Goal: Task Accomplishment & Management: Manage account settings

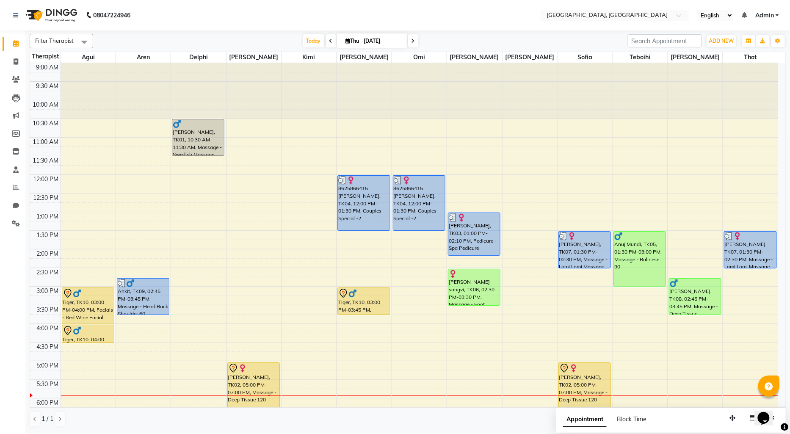
scroll to position [141, 0]
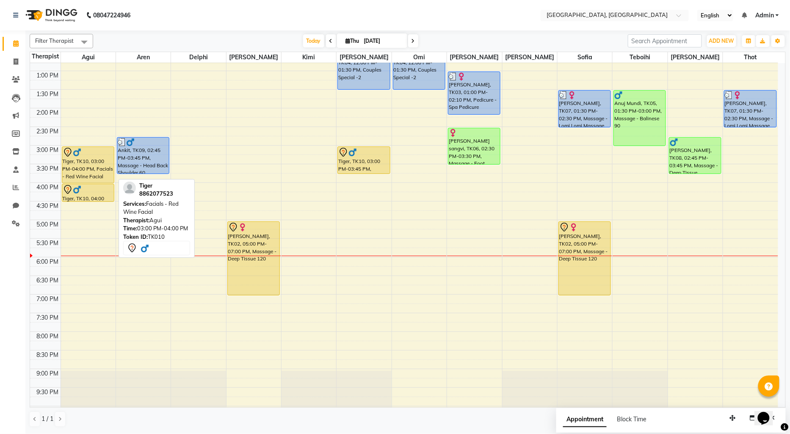
click at [97, 170] on div "Tiger, TK10, 03:00 PM-04:00 PM, Facials - Red Wine Facial" at bounding box center [88, 165] width 52 height 36
select select "7"
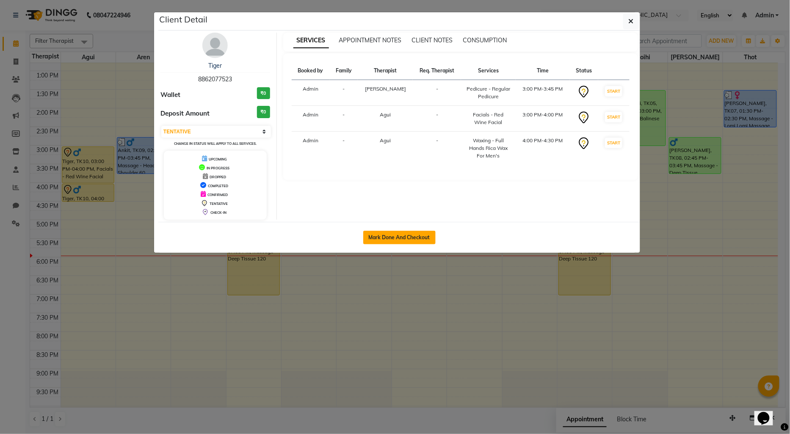
click at [382, 235] on button "Mark Done And Checkout" at bounding box center [399, 238] width 72 height 14
select select "service"
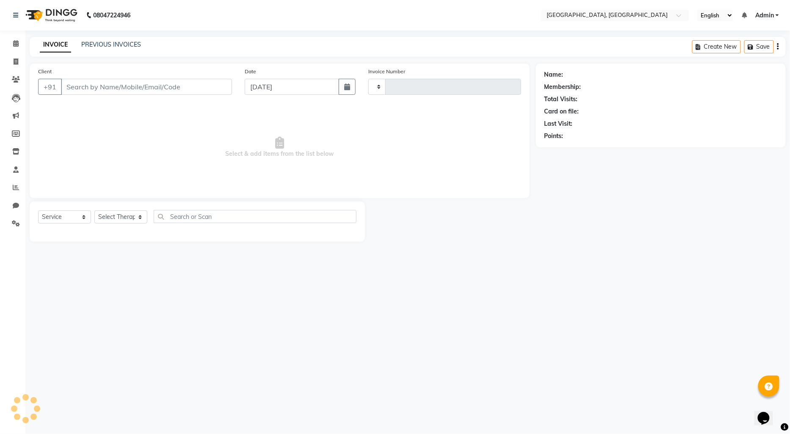
type input "1282"
select select "575"
type input "8862077523"
select select "12125"
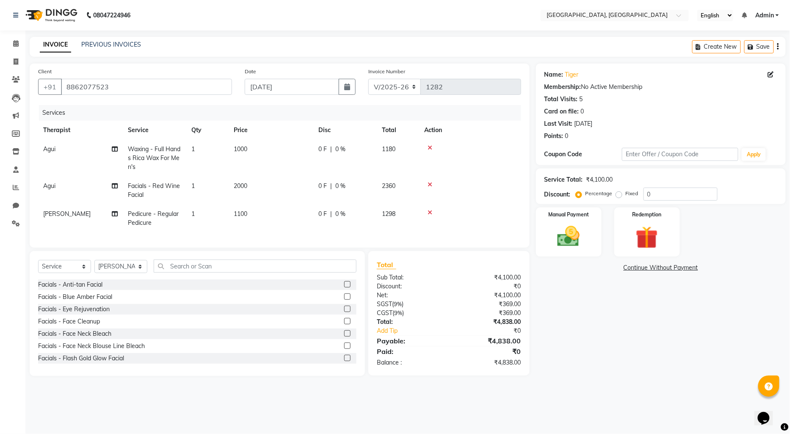
click at [643, 264] on link "Continue Without Payment" at bounding box center [661, 267] width 246 height 9
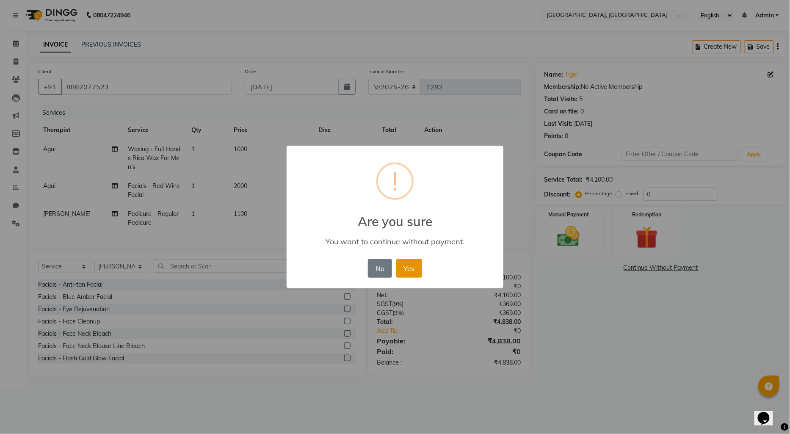
click at [411, 269] on button "Yes" at bounding box center [409, 268] width 26 height 19
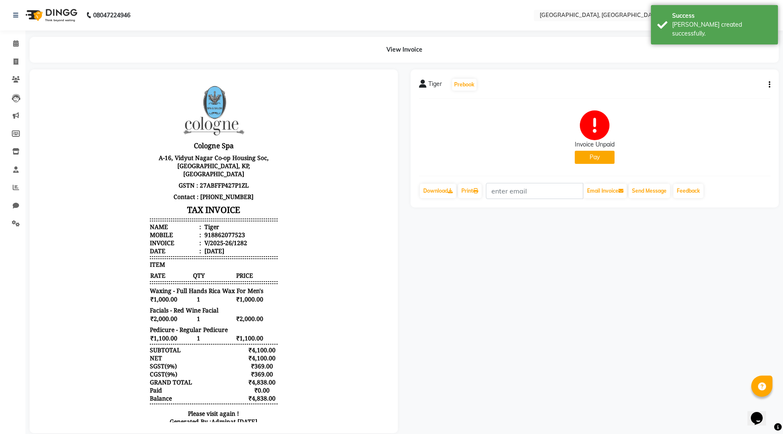
click at [582, 161] on button "Pay" at bounding box center [595, 157] width 40 height 13
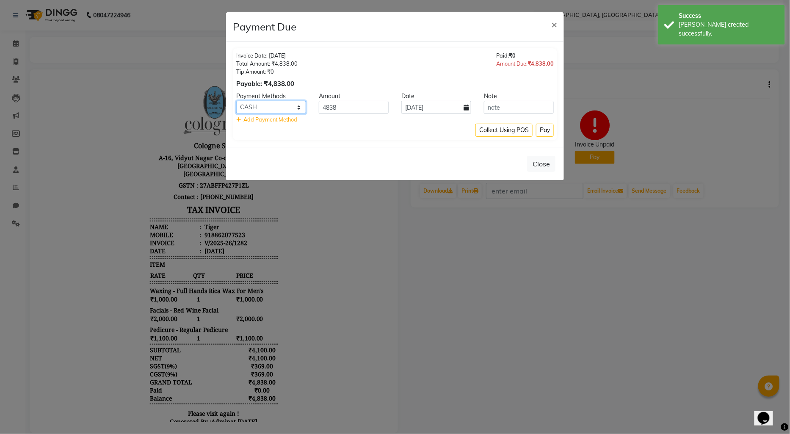
drag, startPoint x: 250, startPoint y: 108, endPoint x: 251, endPoint y: 112, distance: 4.4
click at [250, 108] on select "CASH CARD ONLINE CUSTOM GPay PayTM PhonePe UPI NearBuy Loan BharatPay Cheque Mo…" at bounding box center [271, 107] width 70 height 13
select select "8"
click at [236, 101] on select "CASH CARD ONLINE CUSTOM GPay PayTM PhonePe UPI NearBuy Loan BharatPay Cheque Mo…" at bounding box center [271, 107] width 70 height 13
click at [545, 132] on button "Pay" at bounding box center [545, 130] width 18 height 13
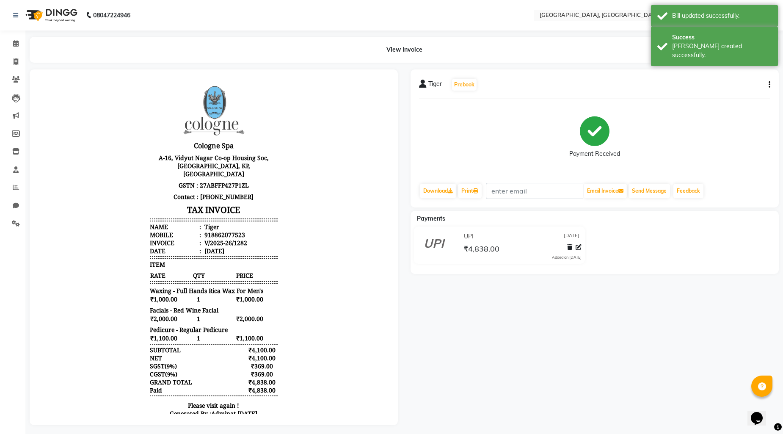
click at [31, 10] on img at bounding box center [51, 15] width 58 height 24
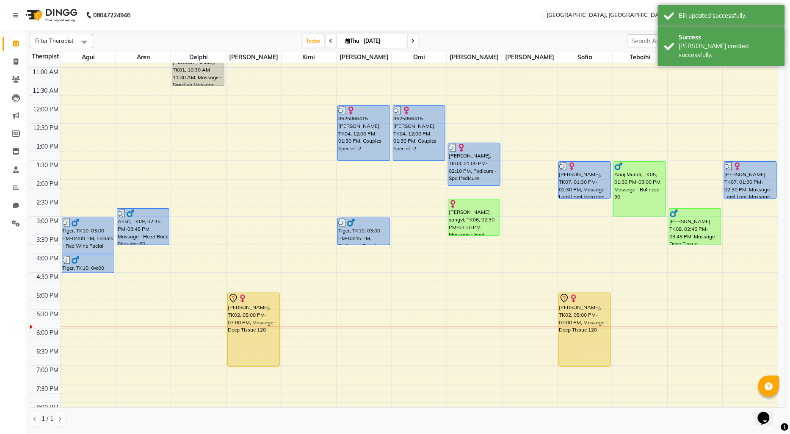
scroll to position [69, 0]
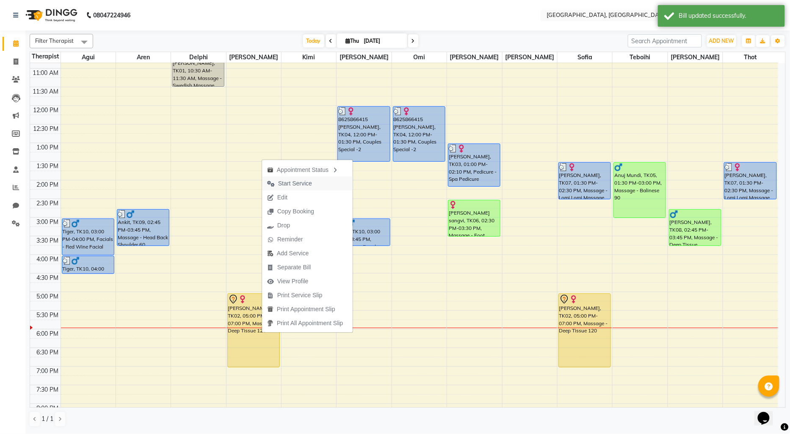
click at [312, 183] on span "Start Service" at bounding box center [289, 184] width 55 height 14
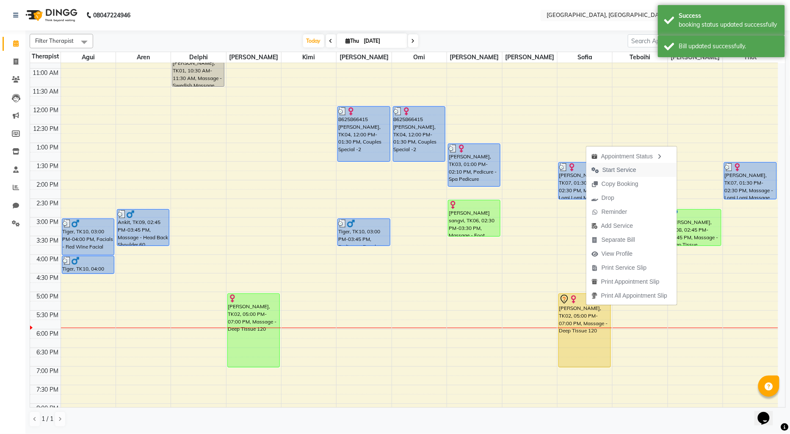
click at [614, 169] on span "Start Service" at bounding box center [619, 170] width 34 height 9
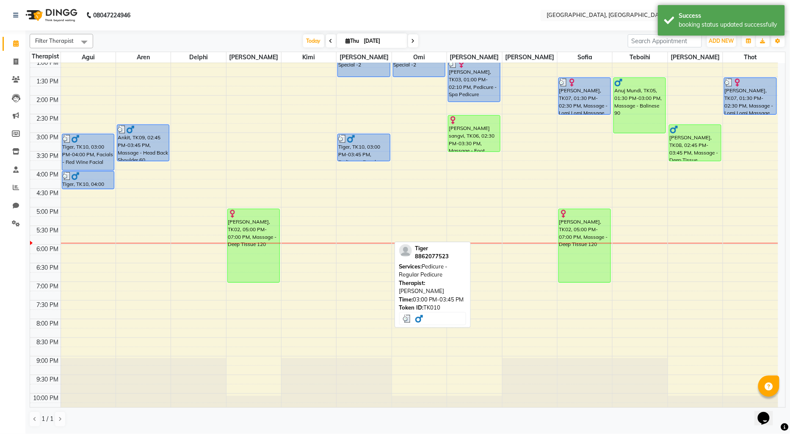
scroll to position [163, 0]
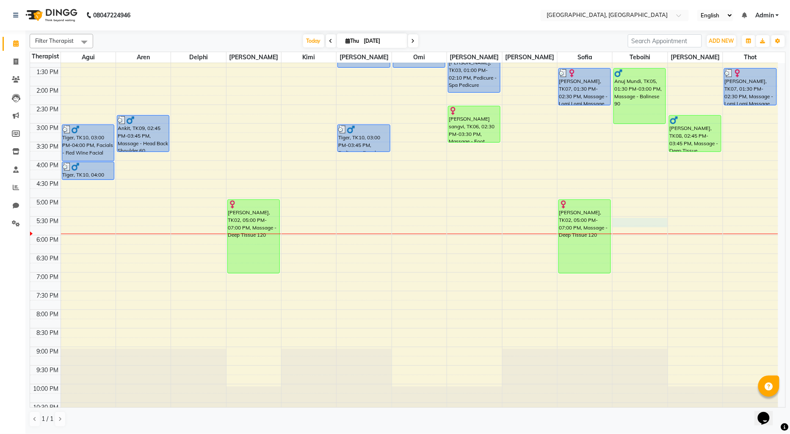
click at [615, 219] on div "9:00 AM 9:30 AM 10:00 AM 10:30 AM 11:00 AM 11:30 AM 12:00 PM 12:30 PM 1:00 PM 1…" at bounding box center [404, 160] width 748 height 521
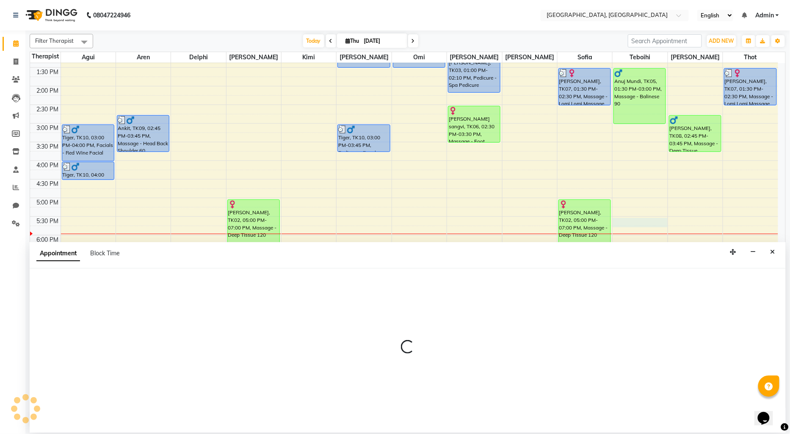
select select "7710"
select select "tentative"
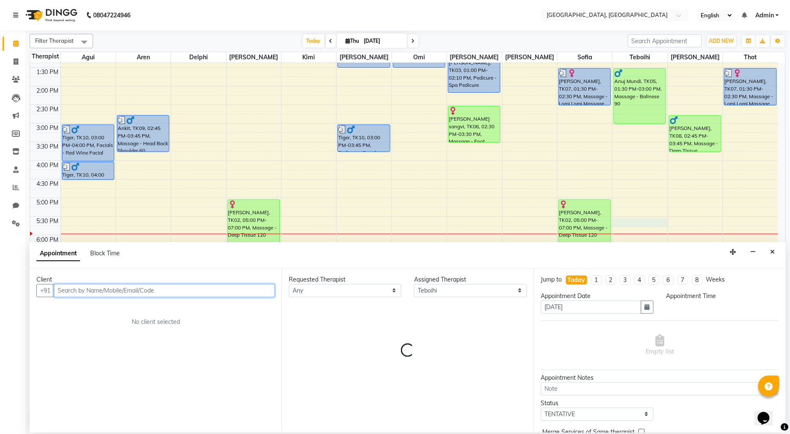
select select "1050"
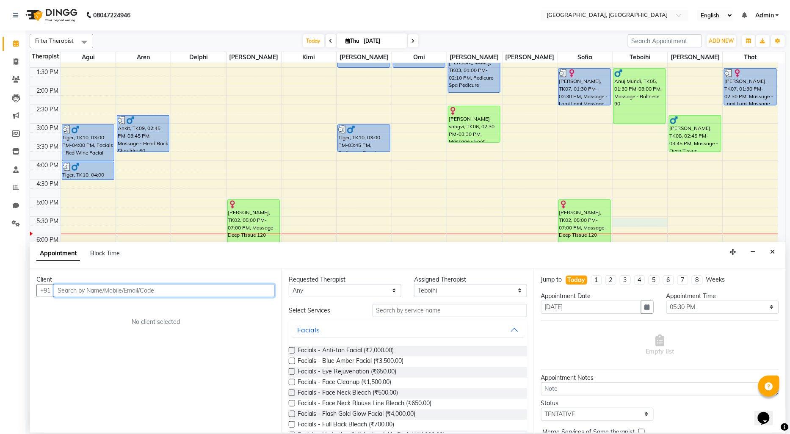
click at [81, 284] on input "text" at bounding box center [164, 290] width 221 height 13
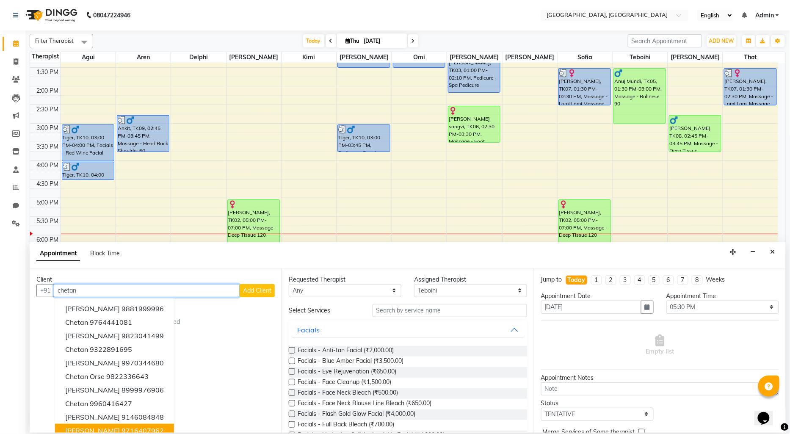
click at [97, 429] on span "[PERSON_NAME]" at bounding box center [92, 430] width 55 height 8
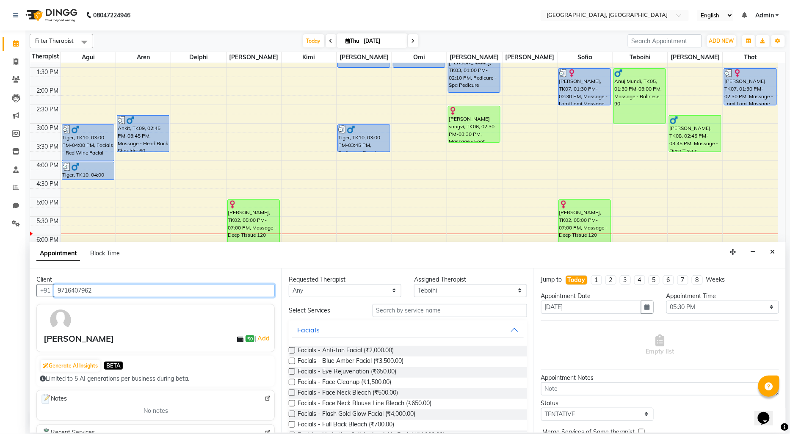
type input "9716407962"
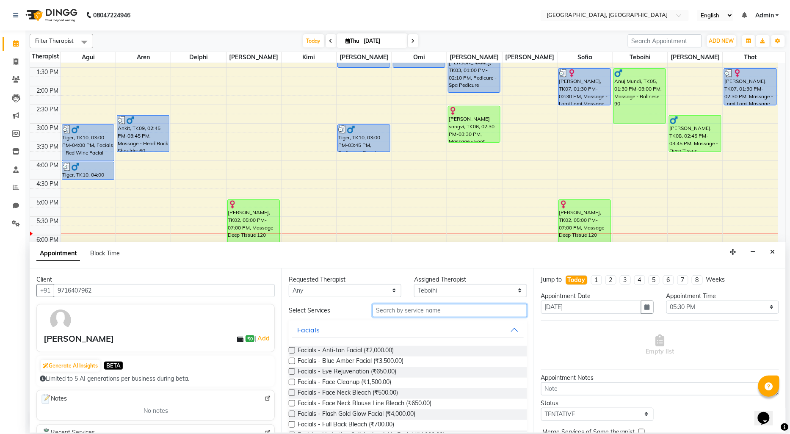
click at [378, 306] on input "text" at bounding box center [450, 310] width 155 height 13
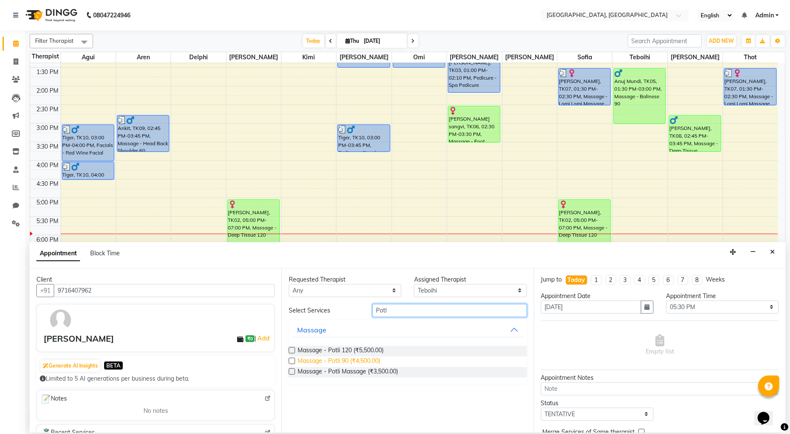
type input "Potl"
click at [375, 357] on span "Massage - Potli 90 (₹4,500.00)" at bounding box center [339, 361] width 83 height 11
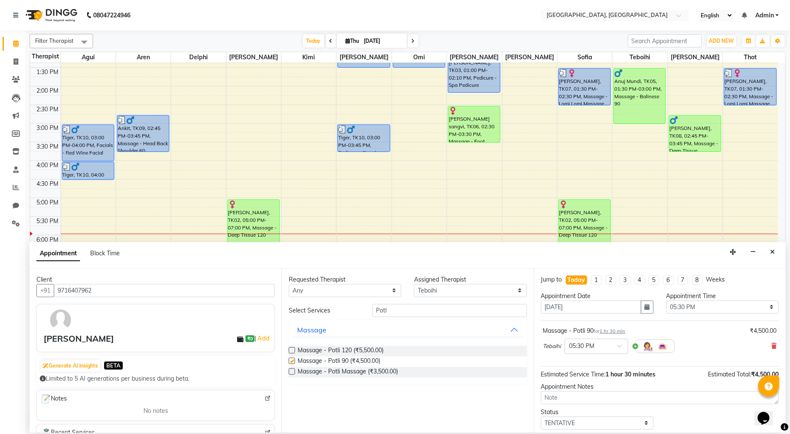
checkbox input "false"
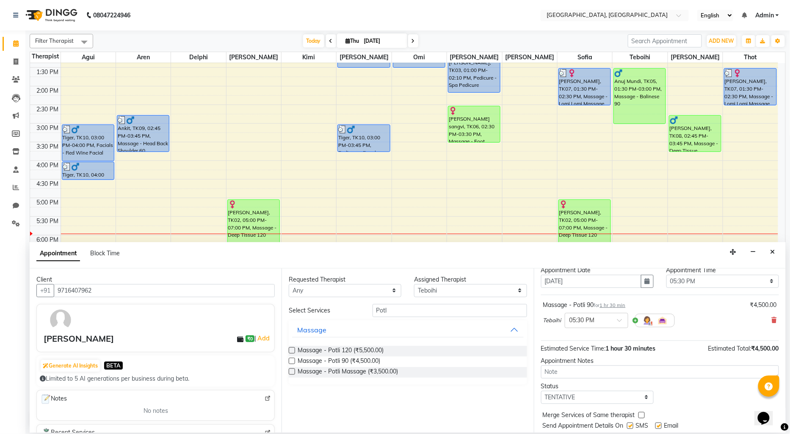
scroll to position [50, 0]
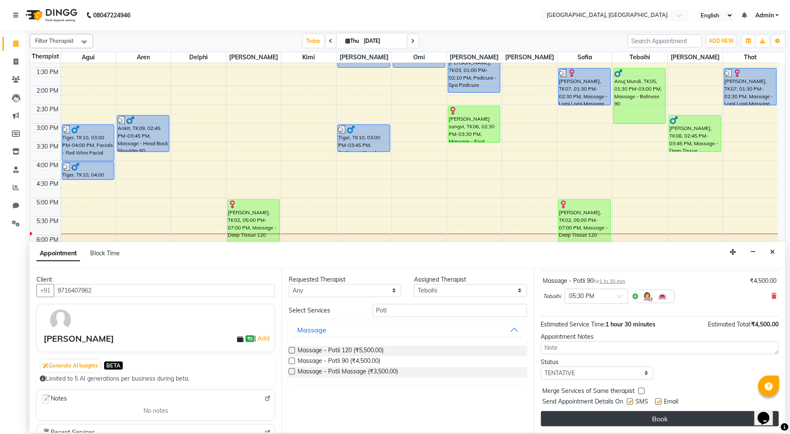
click at [616, 421] on button "Book" at bounding box center [660, 418] width 238 height 15
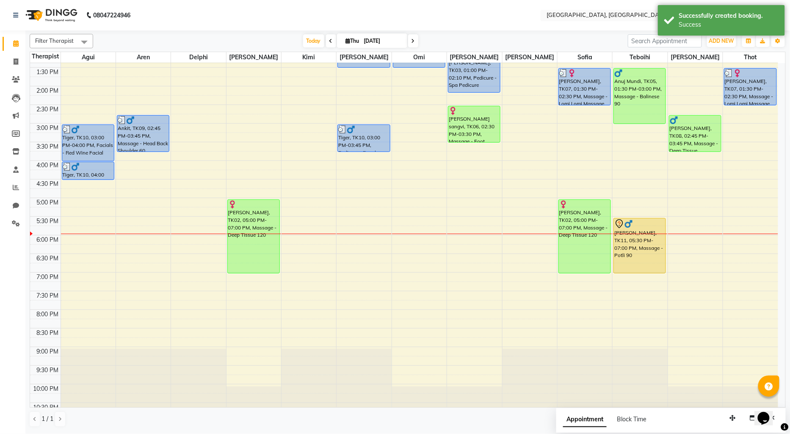
click at [176, 259] on div "9:00 AM 9:30 AM 10:00 AM 10:30 AM 11:00 AM 11:30 AM 12:00 PM 12:30 PM 1:00 PM 1…" at bounding box center [404, 160] width 748 height 521
select select "7707"
select select "1110"
select select "tentative"
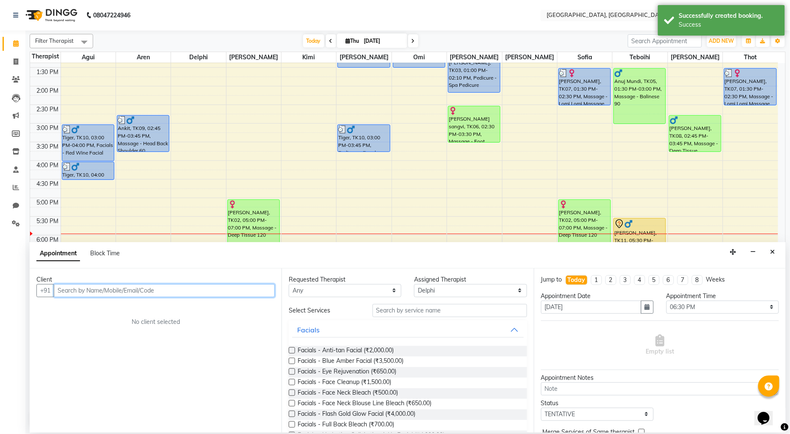
click at [94, 291] on input "text" at bounding box center [164, 290] width 221 height 13
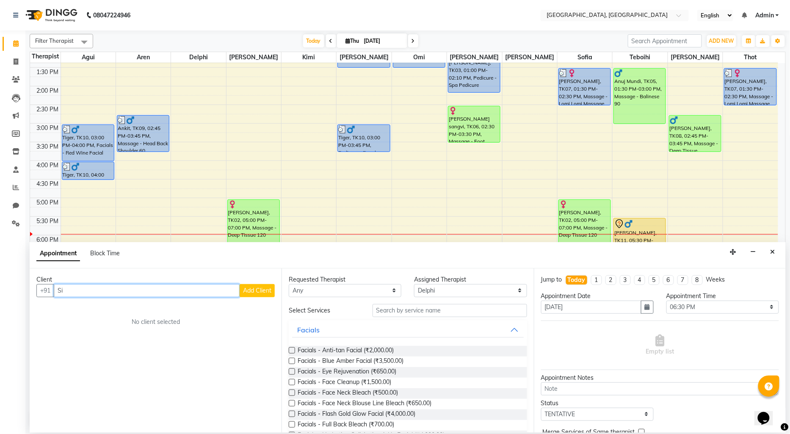
type input "S"
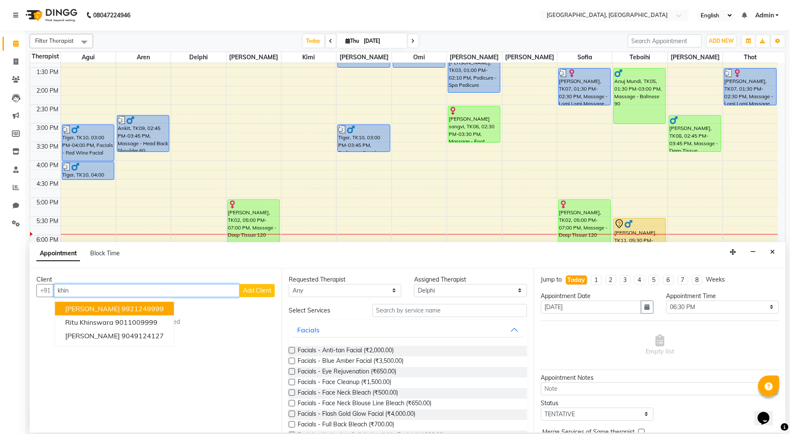
click at [113, 304] on span "[PERSON_NAME]" at bounding box center [92, 308] width 55 height 8
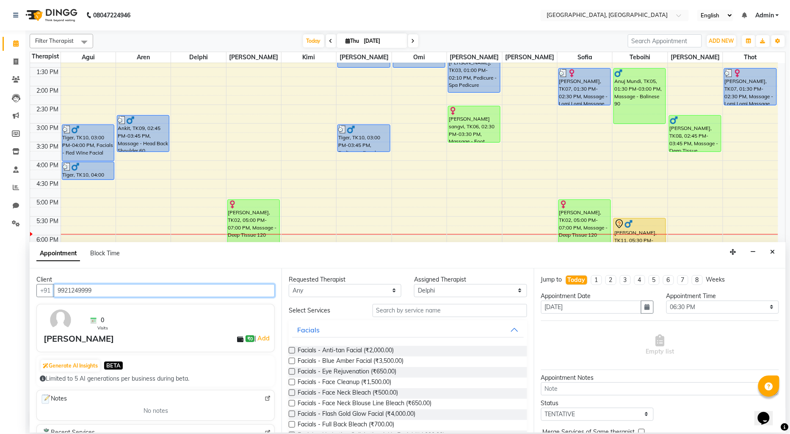
type input "9921249999"
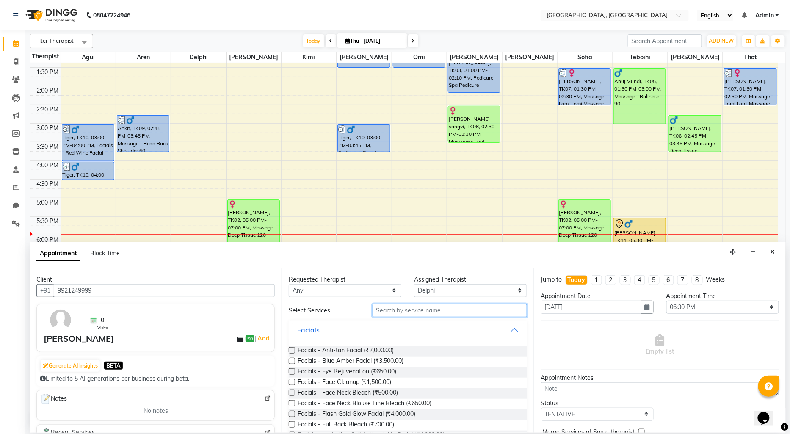
click at [397, 311] on input "text" at bounding box center [450, 310] width 155 height 13
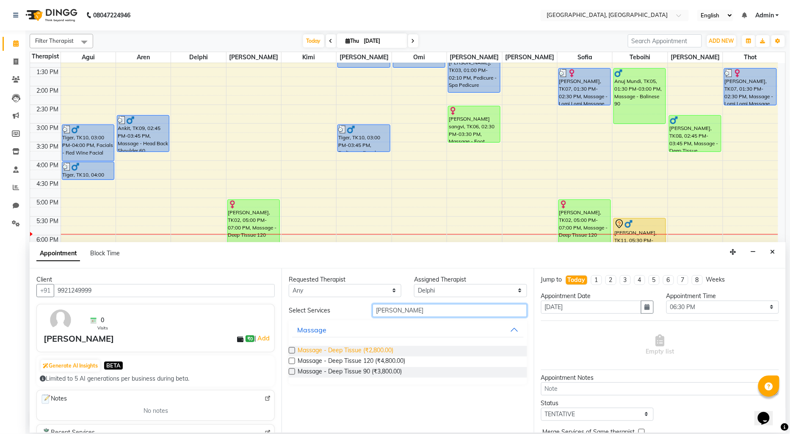
type input "[PERSON_NAME]"
click at [367, 353] on span "Massage - Deep Tissue (₹2,800.00)" at bounding box center [346, 351] width 96 height 11
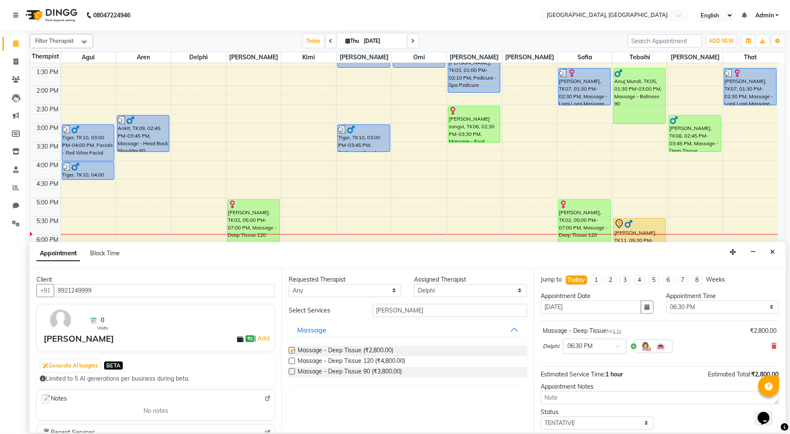
checkbox input "false"
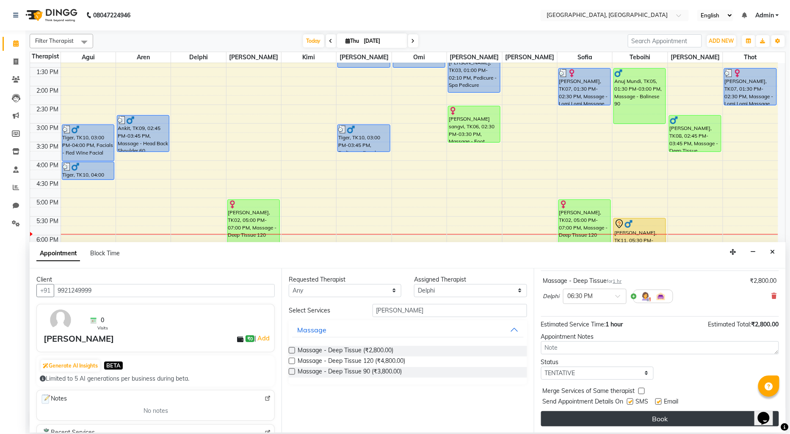
click at [627, 417] on button "Book" at bounding box center [660, 418] width 238 height 15
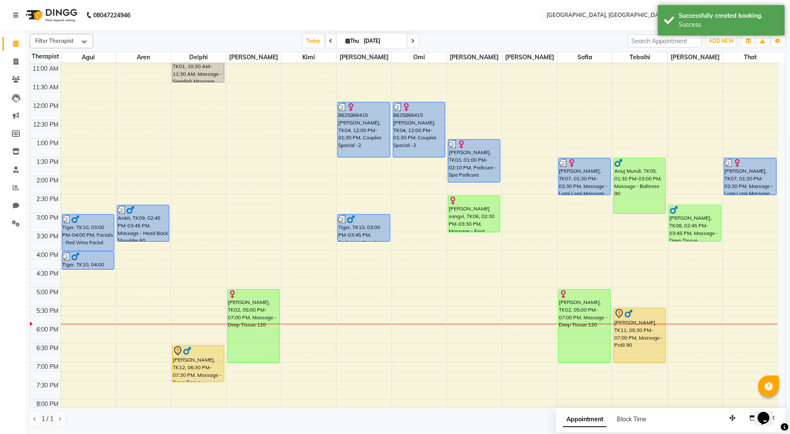
scroll to position [69, 0]
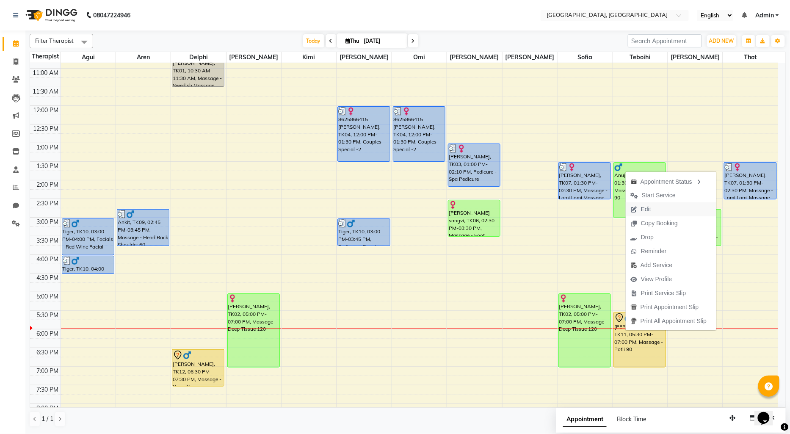
click at [655, 206] on span "Edit" at bounding box center [641, 209] width 30 height 14
select select "tentative"
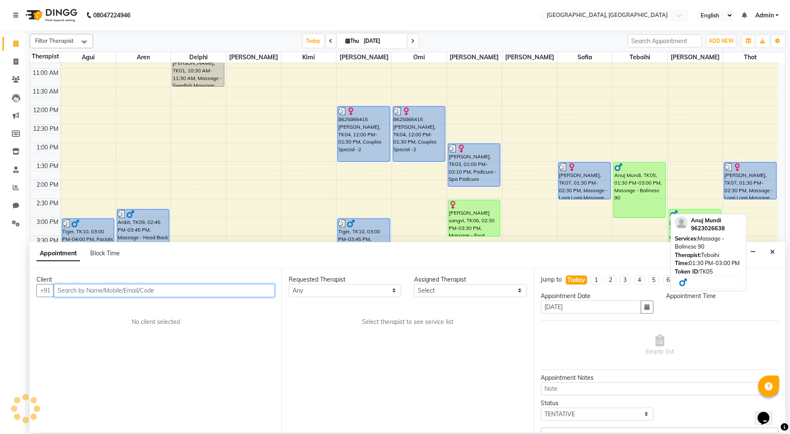
scroll to position [179, 0]
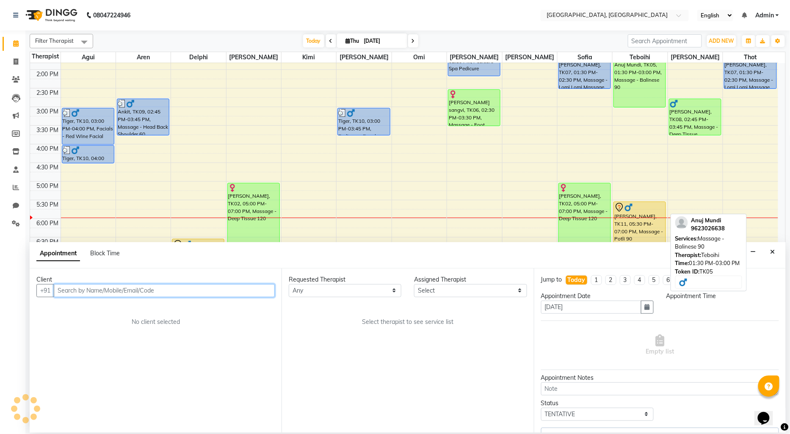
select select "7710"
select select "1050"
select select "516"
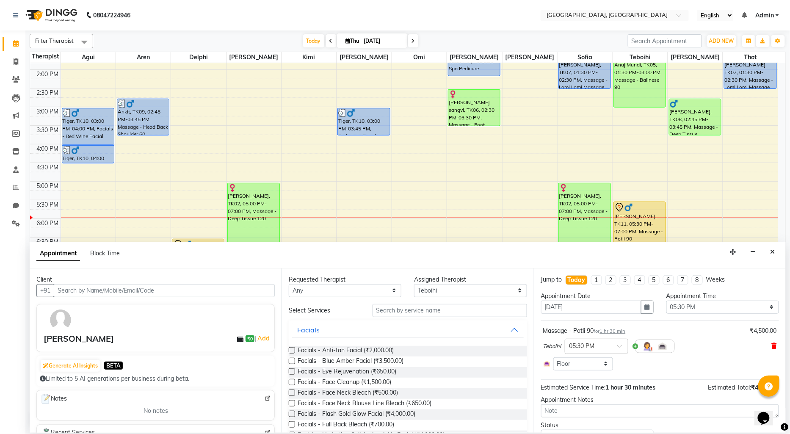
click at [772, 345] on icon at bounding box center [774, 346] width 5 height 6
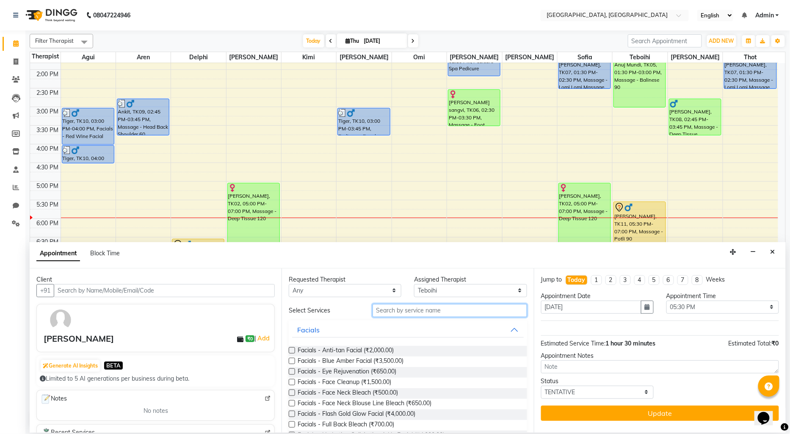
click at [412, 312] on input "text" at bounding box center [450, 310] width 155 height 13
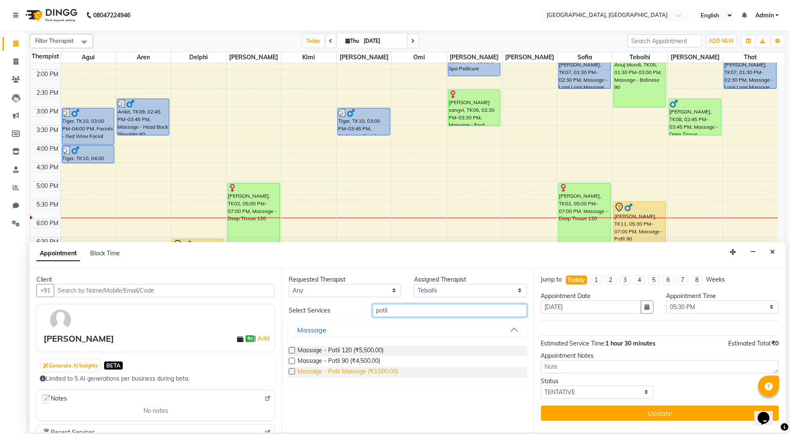
type input "potli"
click at [362, 368] on span "Massage - Potli Massage (₹3,500.00)" at bounding box center [348, 372] width 100 height 11
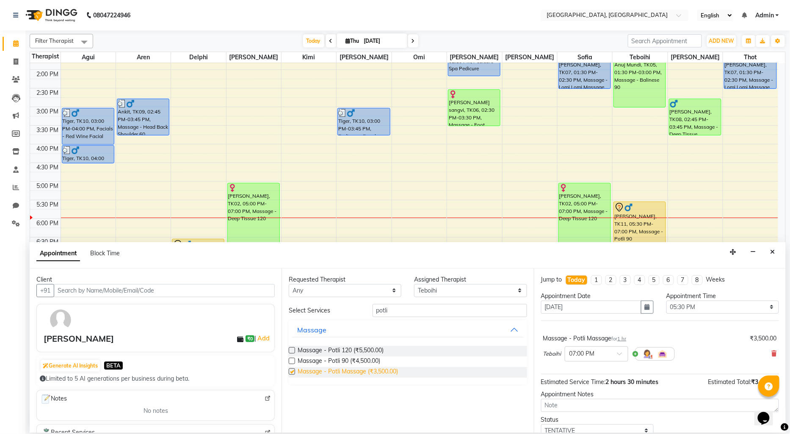
checkbox input "false"
click at [580, 356] on input "text" at bounding box center [587, 353] width 37 height 9
click at [585, 370] on div "05:30 PM" at bounding box center [596, 370] width 63 height 16
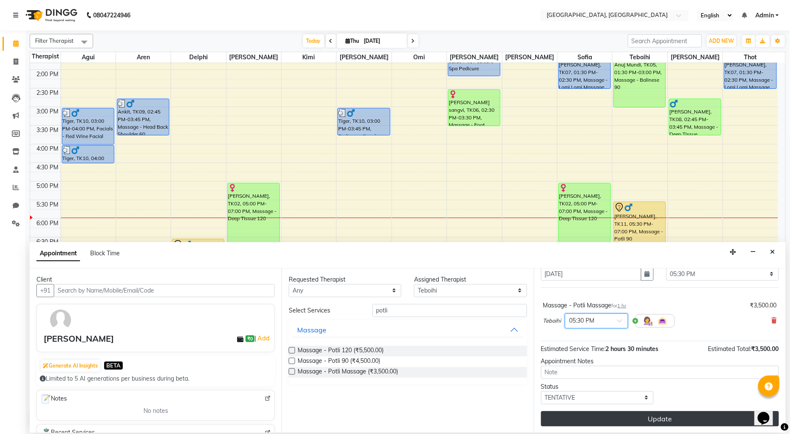
click at [608, 416] on button "Update" at bounding box center [660, 418] width 238 height 15
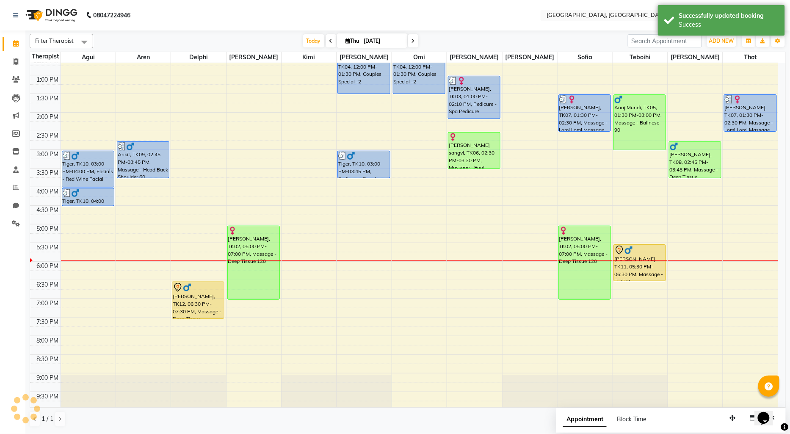
scroll to position [86, 0]
